Goal: Task Accomplishment & Management: Manage account settings

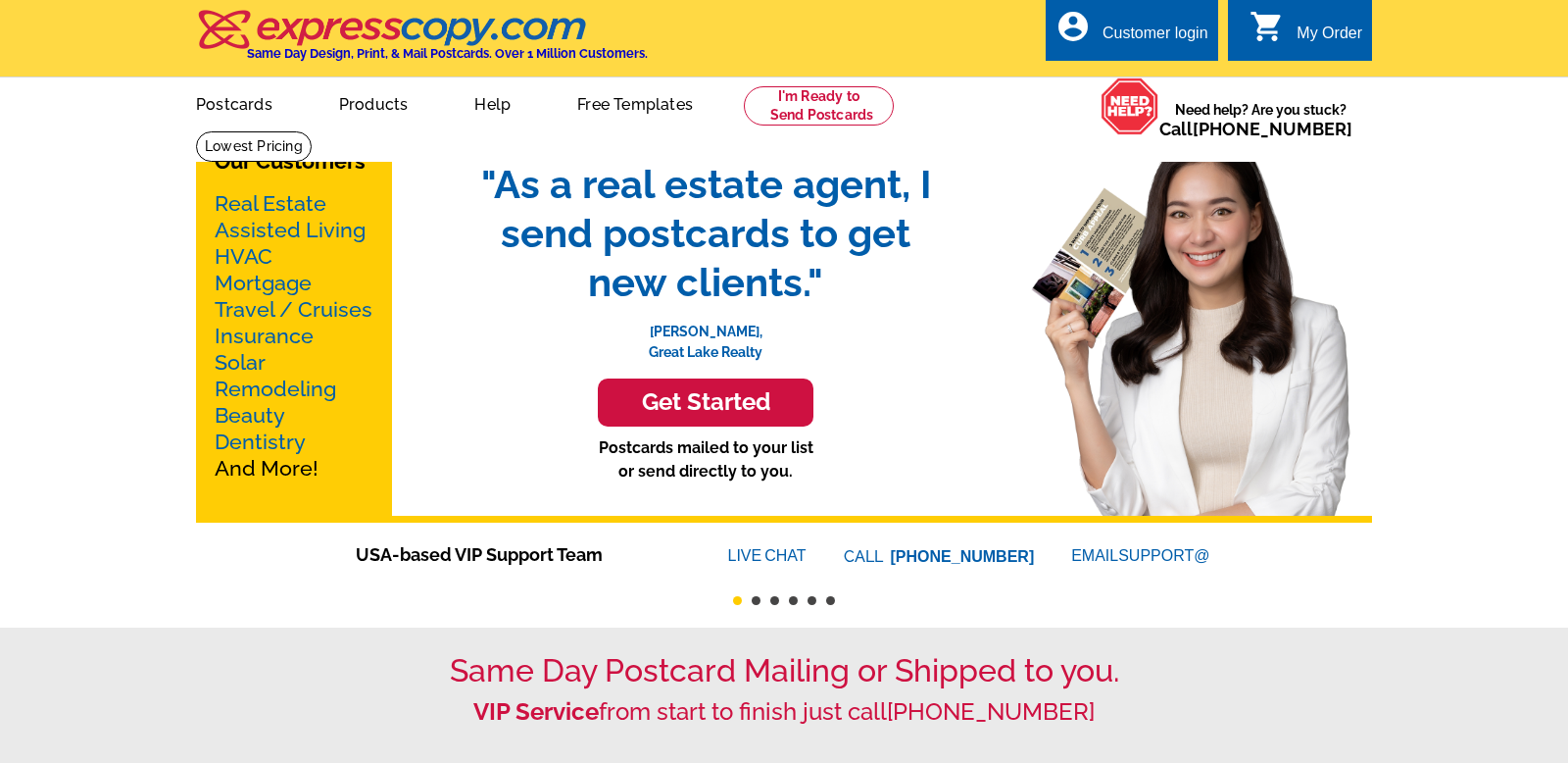
click at [1161, 42] on div "Customer login" at bounding box center [1155, 38] width 106 height 28
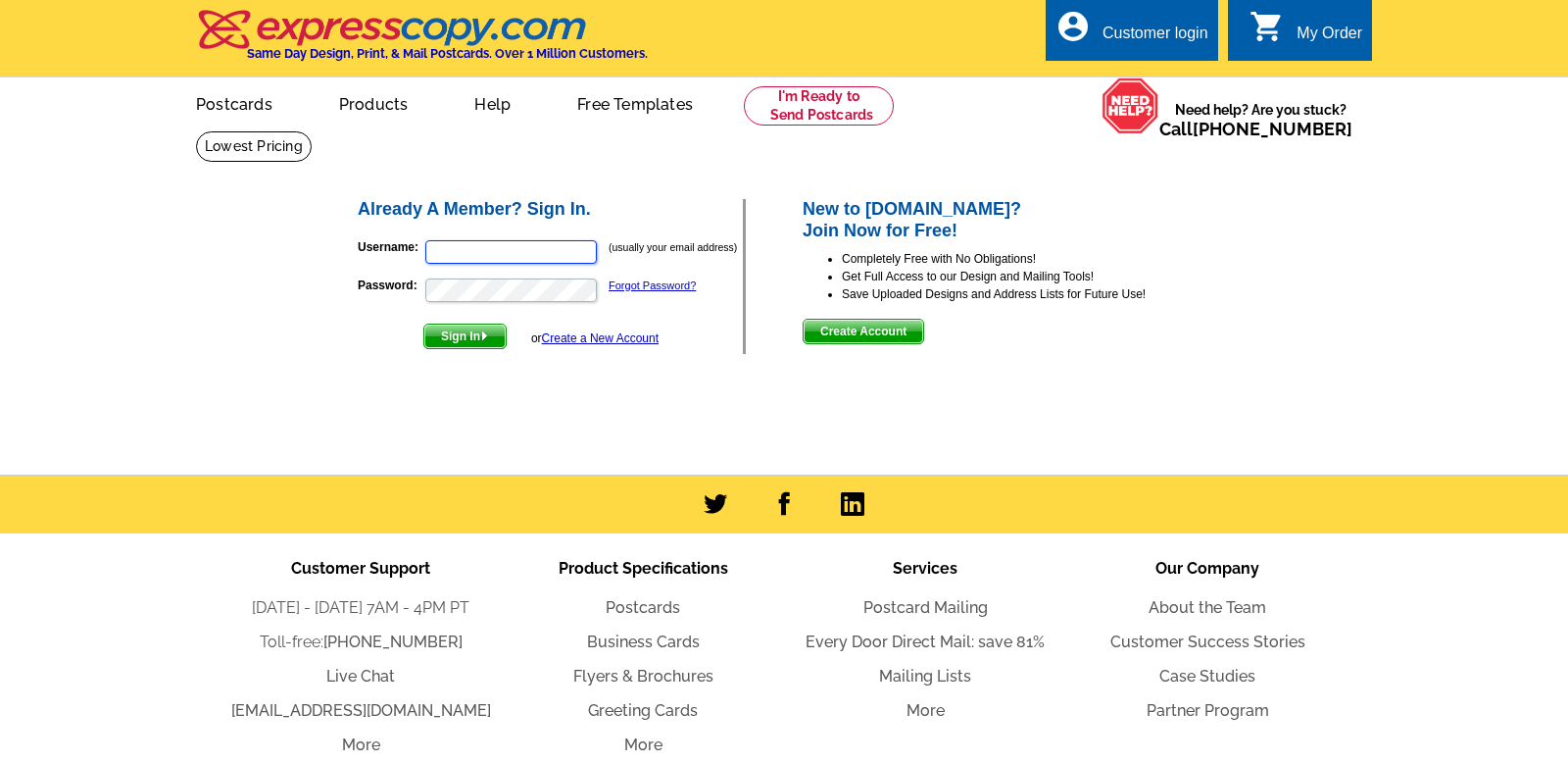
click at [543, 250] on input "Username:" at bounding box center [511, 252] width 172 height 24
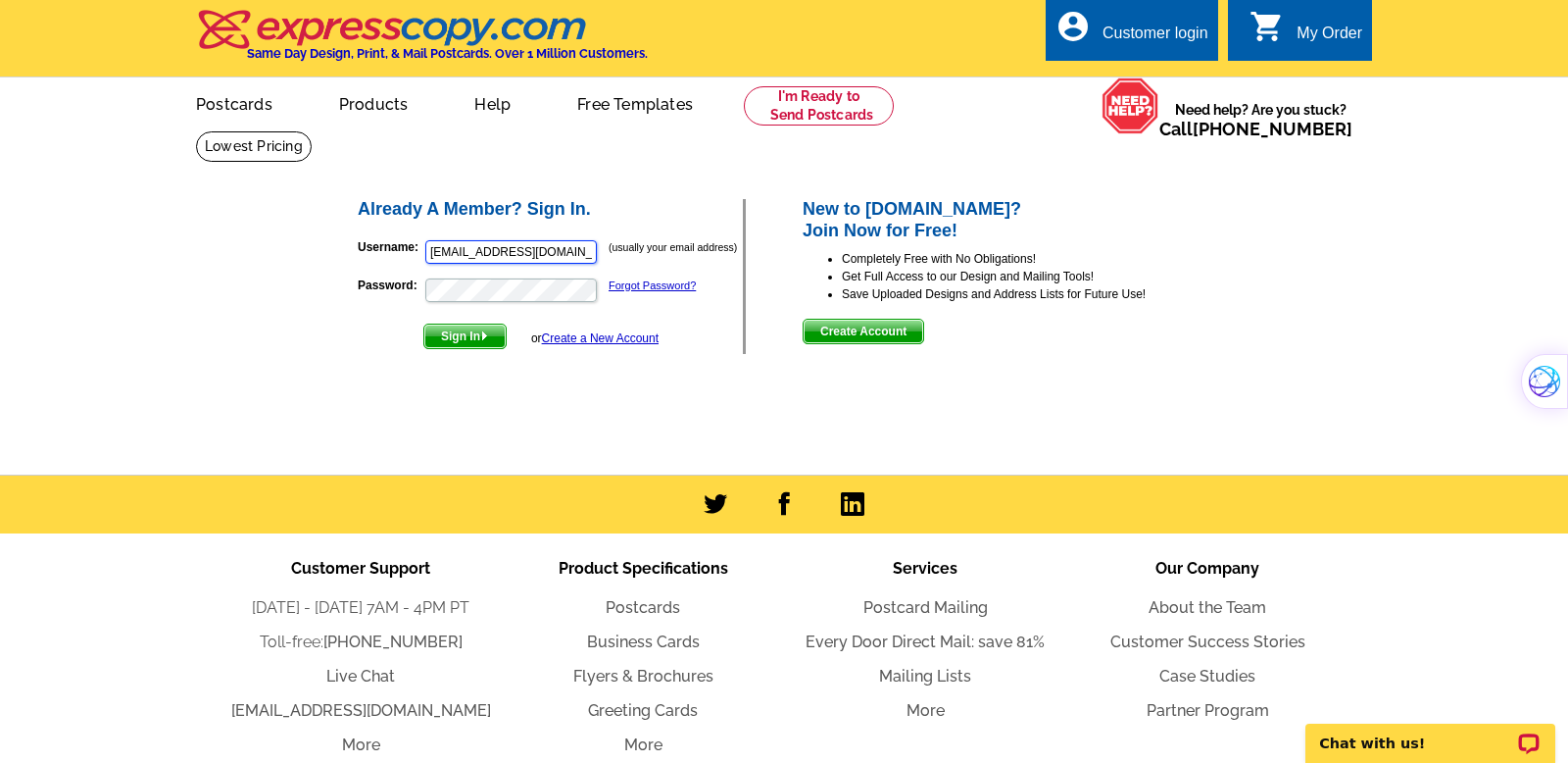
type input "[EMAIL_ADDRESS][DOMAIN_NAME]"
click at [423, 324] on button "Sign In" at bounding box center [465, 337] width 83 height 26
